Goal: Information Seeking & Learning: Compare options

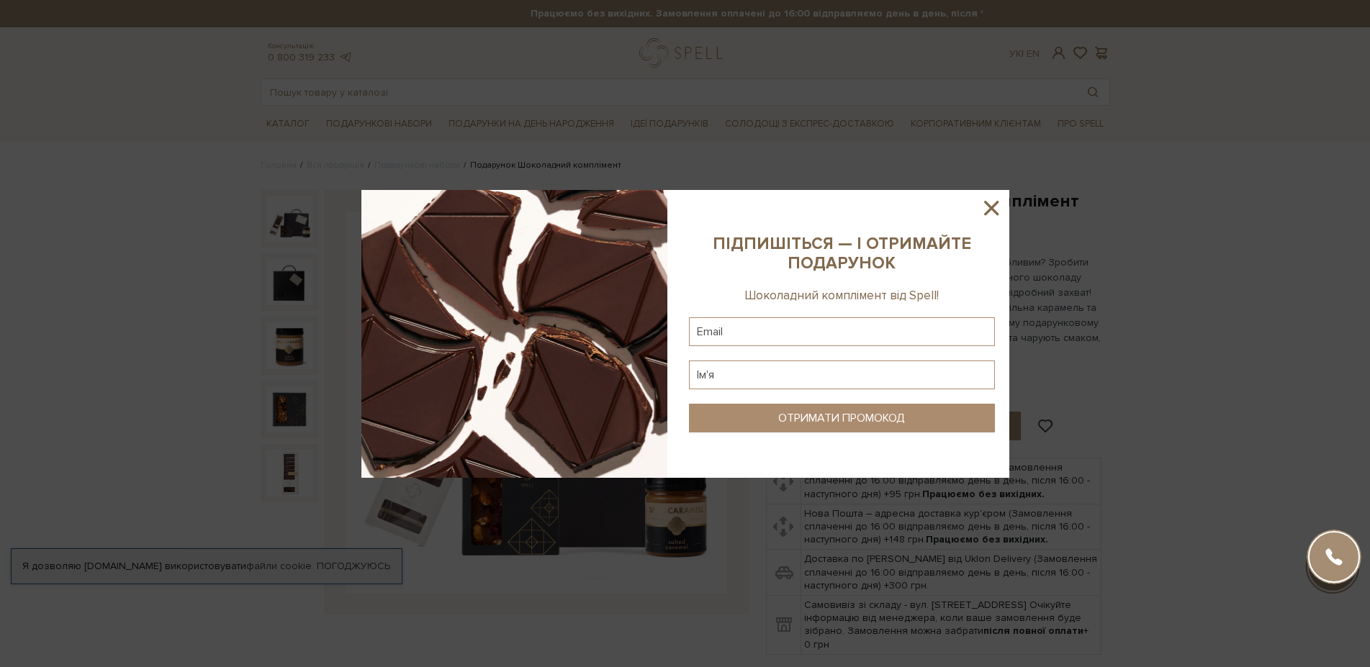
click at [998, 204] on icon at bounding box center [991, 208] width 24 height 24
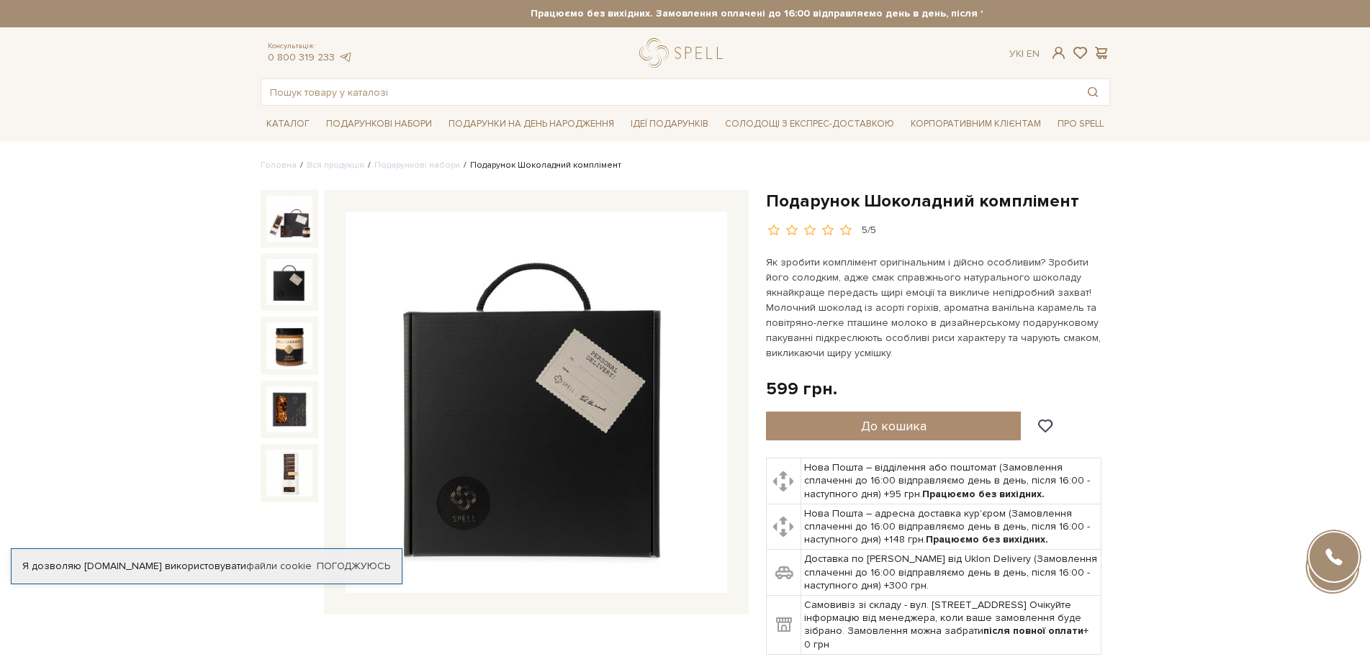
click at [276, 273] on img at bounding box center [289, 282] width 46 height 46
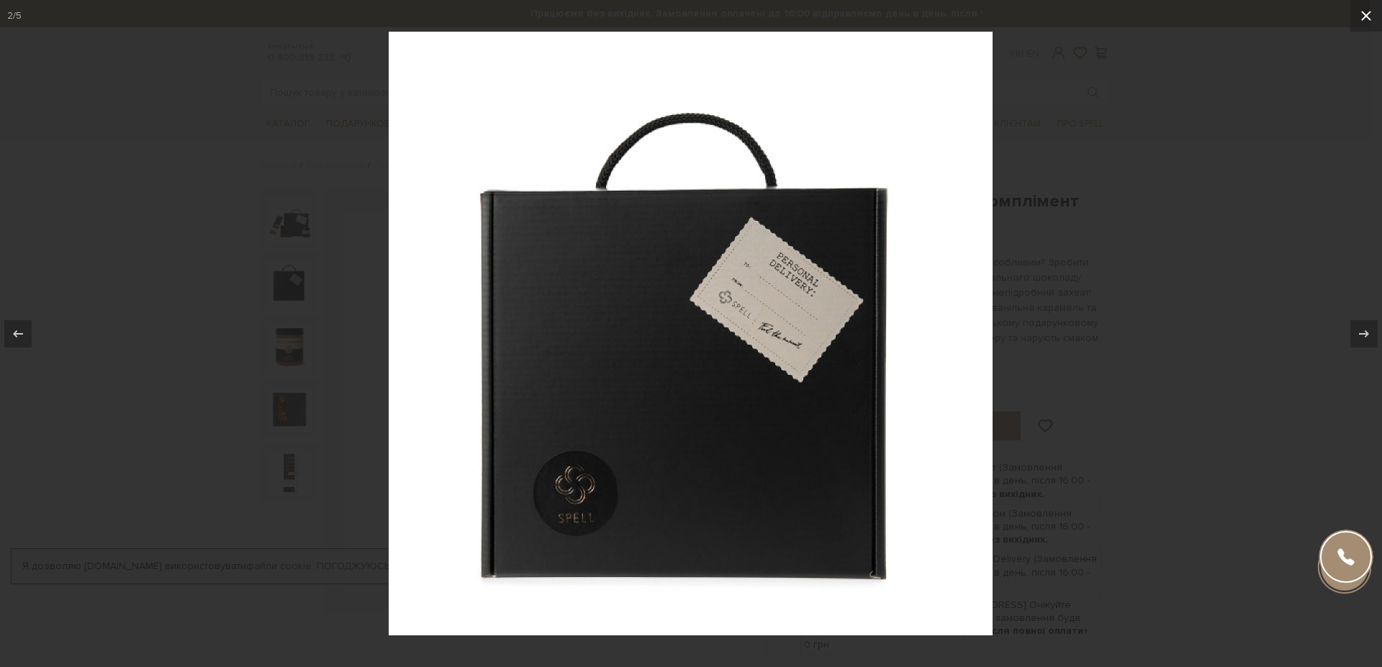
click at [1368, 17] on icon at bounding box center [1366, 16] width 10 height 10
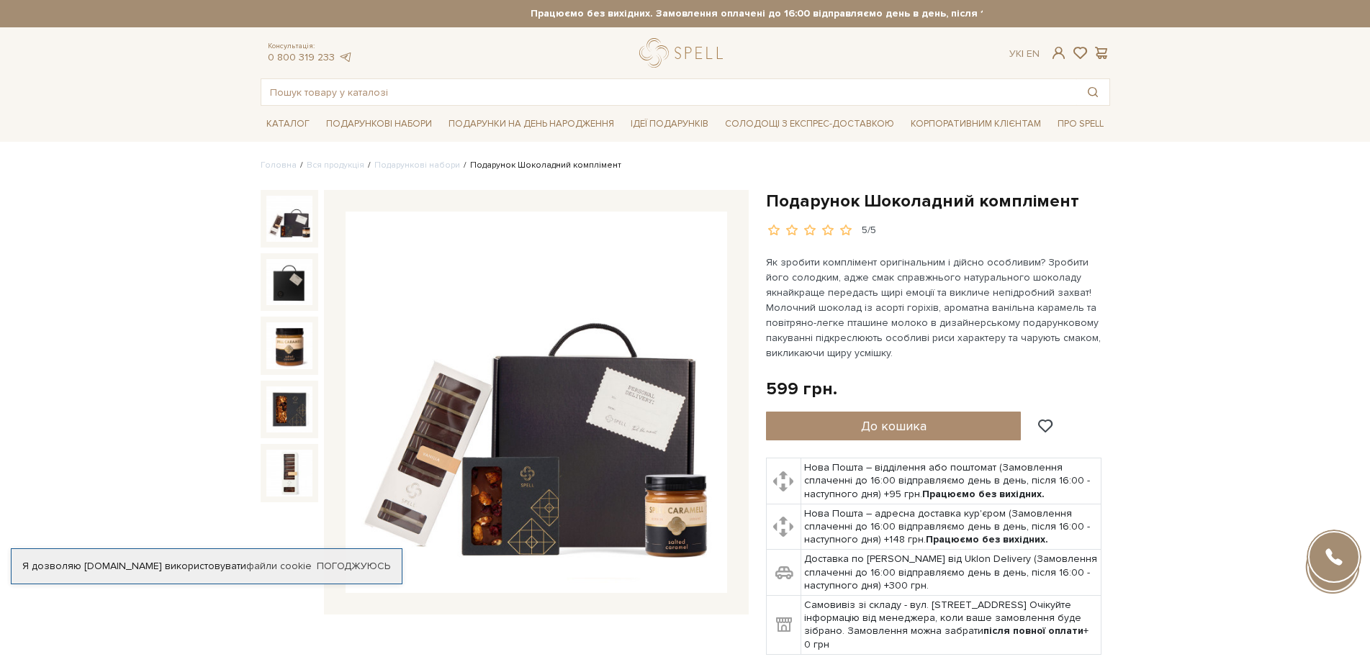
click at [289, 226] on img at bounding box center [289, 219] width 46 height 46
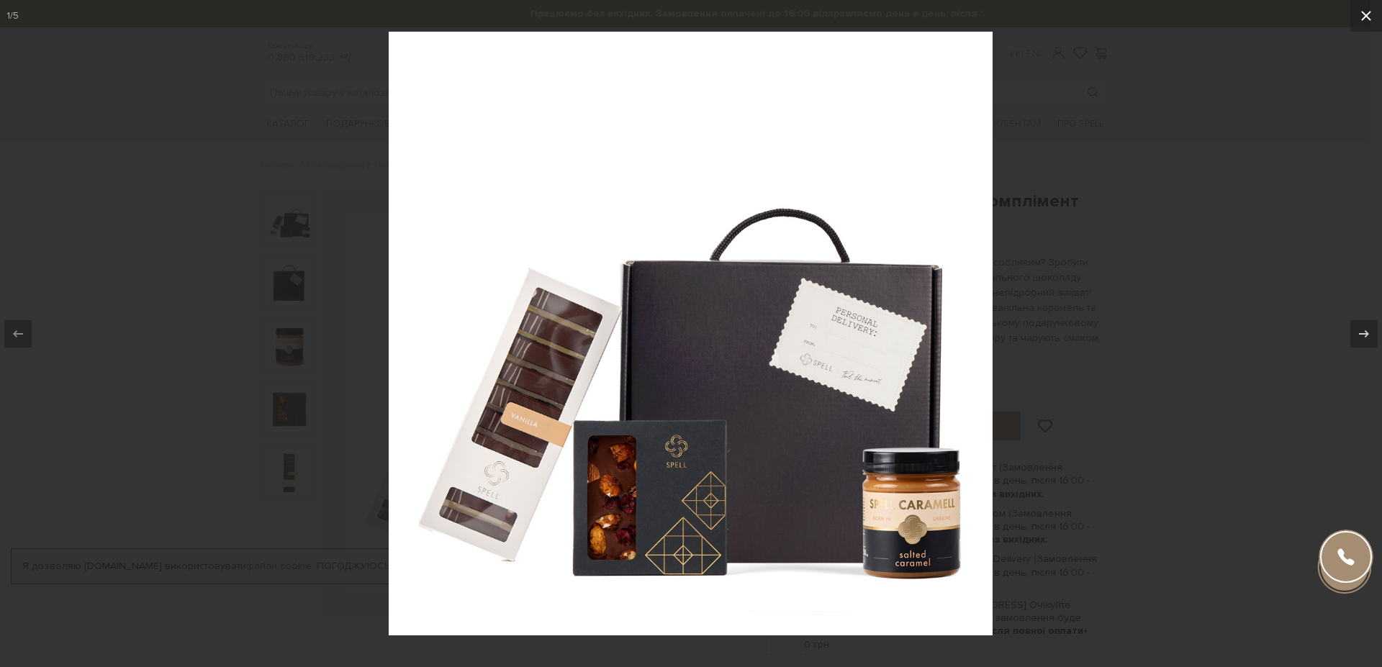
click at [1363, 18] on icon at bounding box center [1366, 16] width 10 height 10
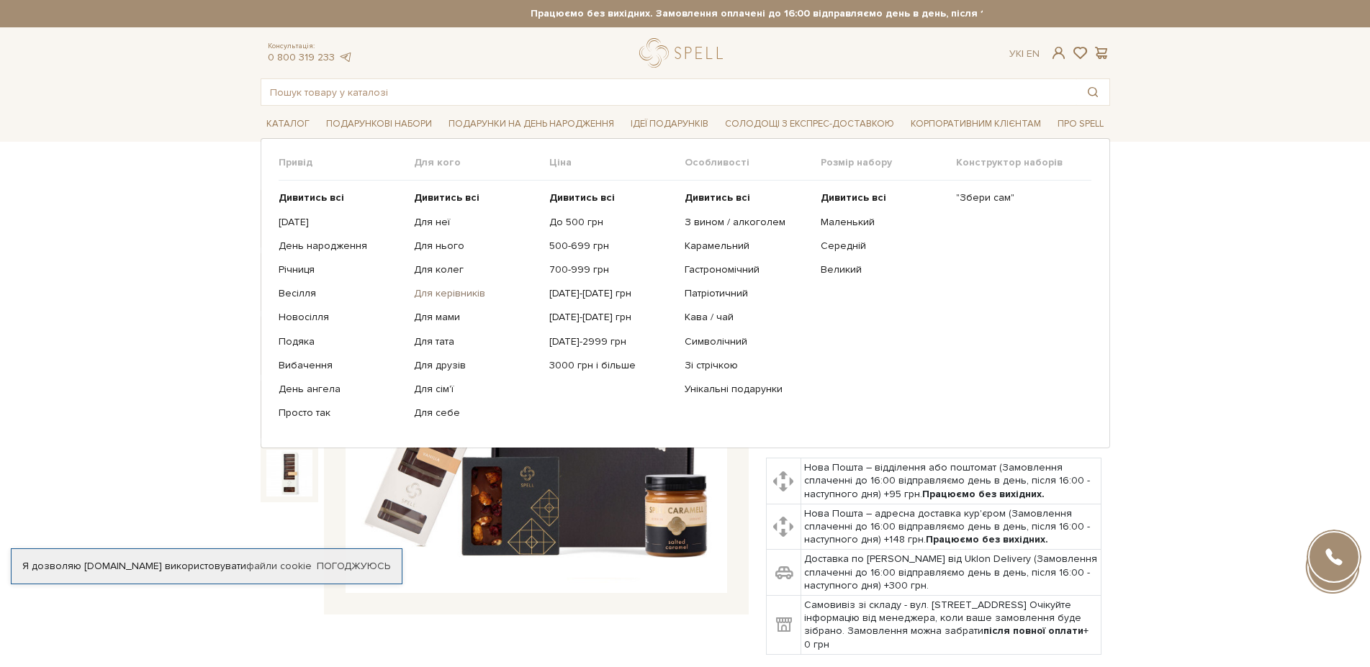
click at [457, 294] on link "Для керівників" at bounding box center [476, 293] width 125 height 13
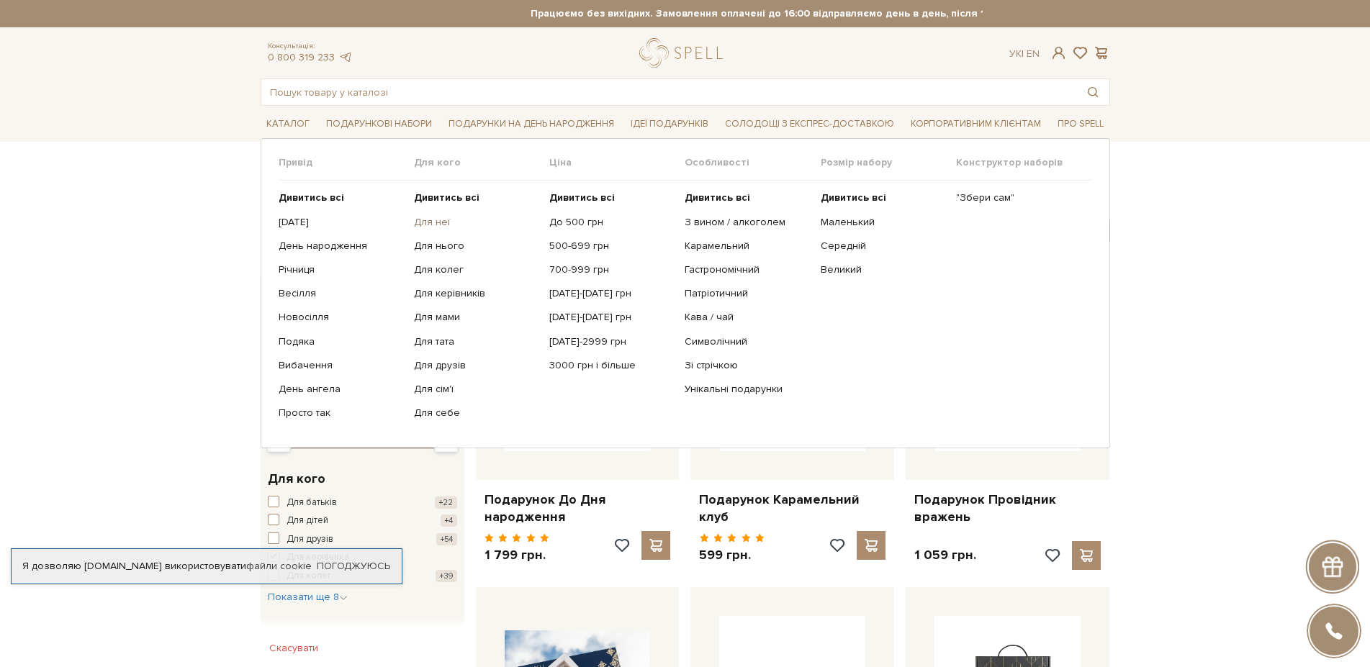
click at [422, 220] on link "Для неї" at bounding box center [476, 222] width 125 height 13
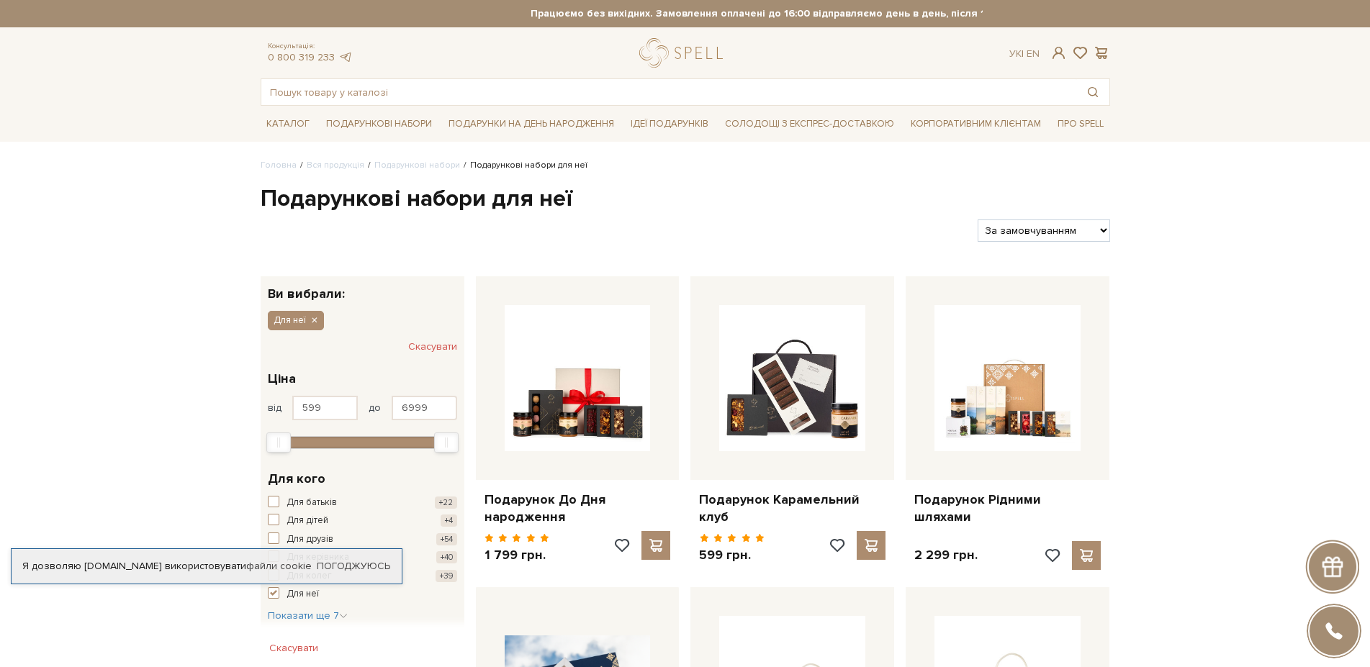
click at [978, 220] on select "За замовчуванням За Ціною (зростання) За Ціною (зменшення) Новинки За популярні…" at bounding box center [1044, 231] width 132 height 22
select select "https://spellchocolate.com/our-productions/podarunkovi-box/dlja-neji?sort=p.pri…"
click option "За Ціною (зростання)" at bounding box center [0, 0] width 0 height 0
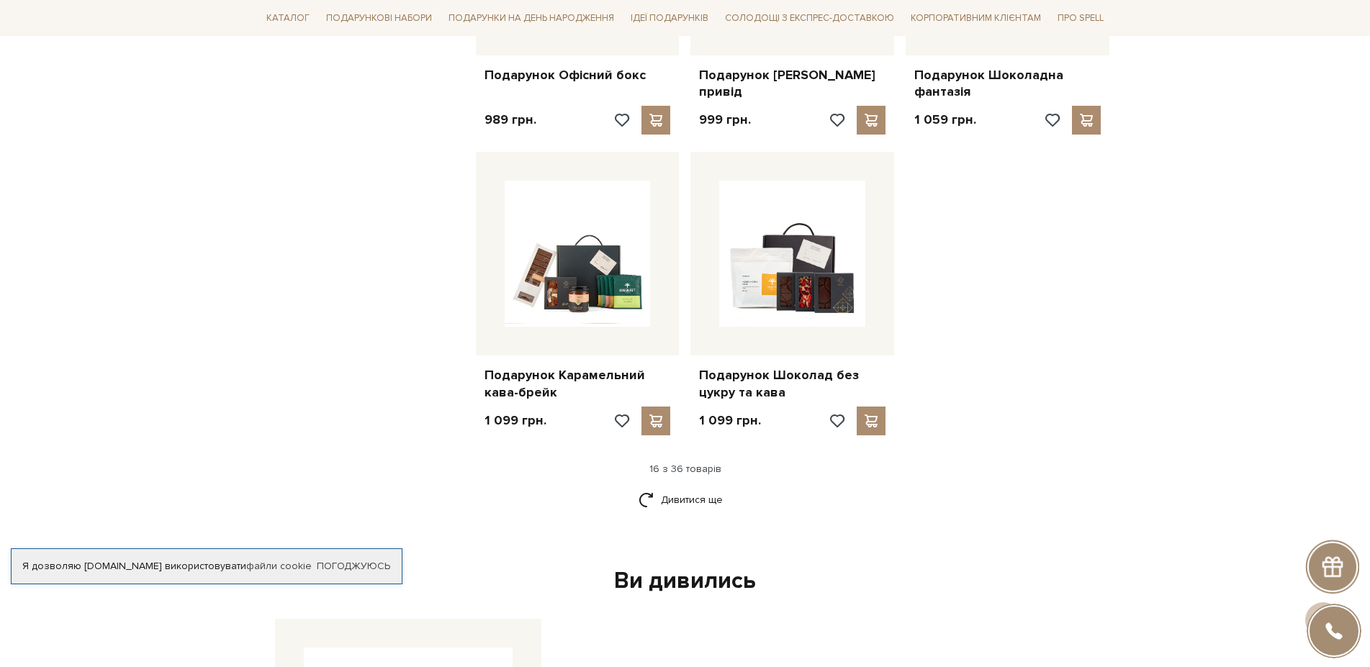
scroll to position [1689, 0]
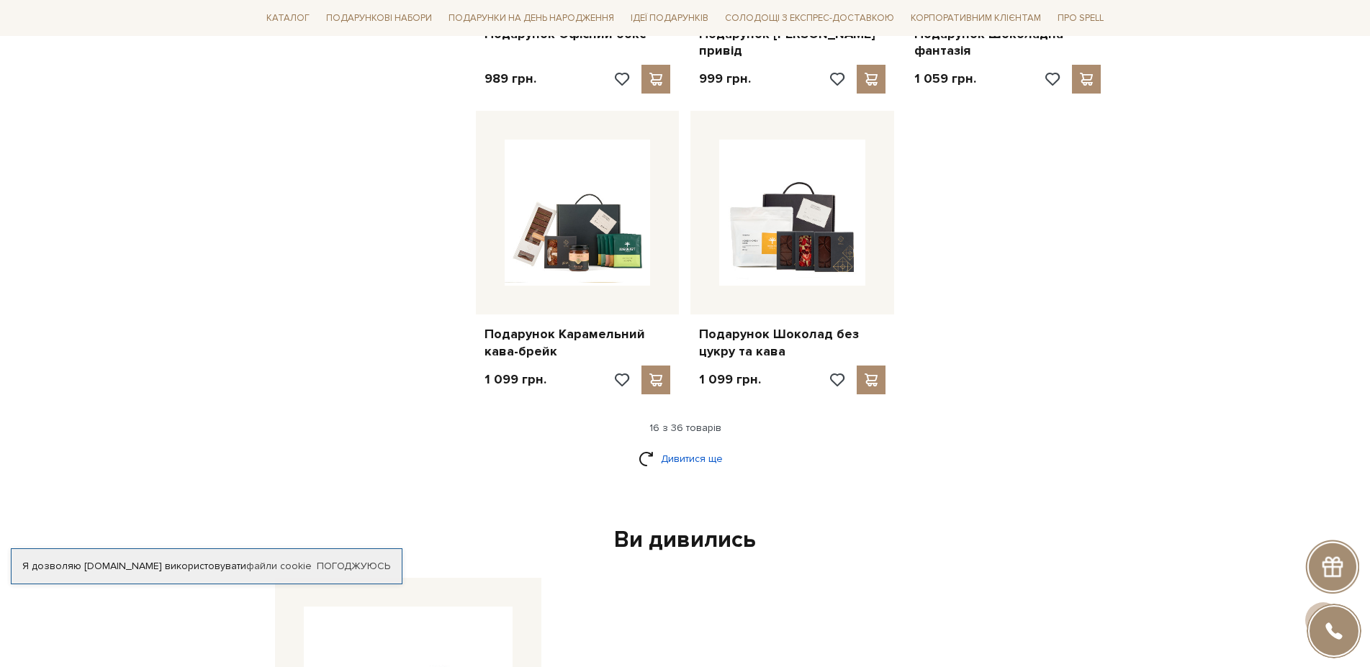
click at [663, 457] on link "Дивитися ще" at bounding box center [686, 458] width 94 height 25
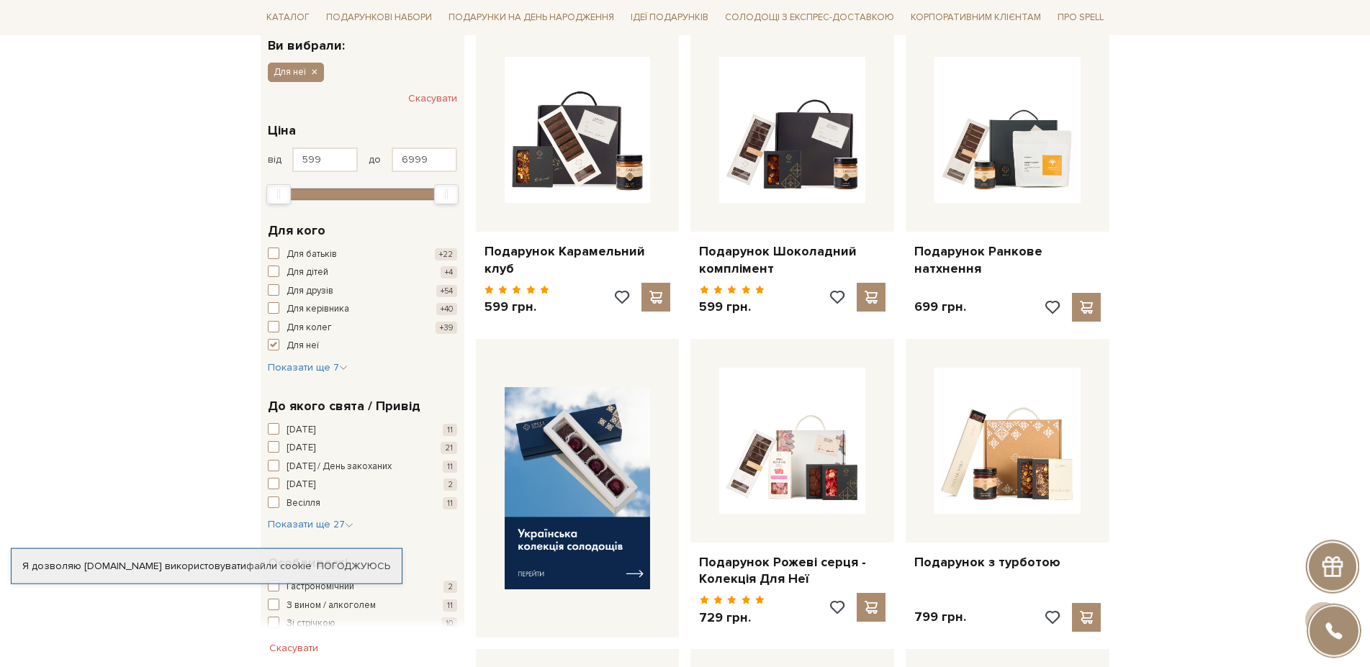
scroll to position [220, 0]
